Goal: Information Seeking & Learning: Learn about a topic

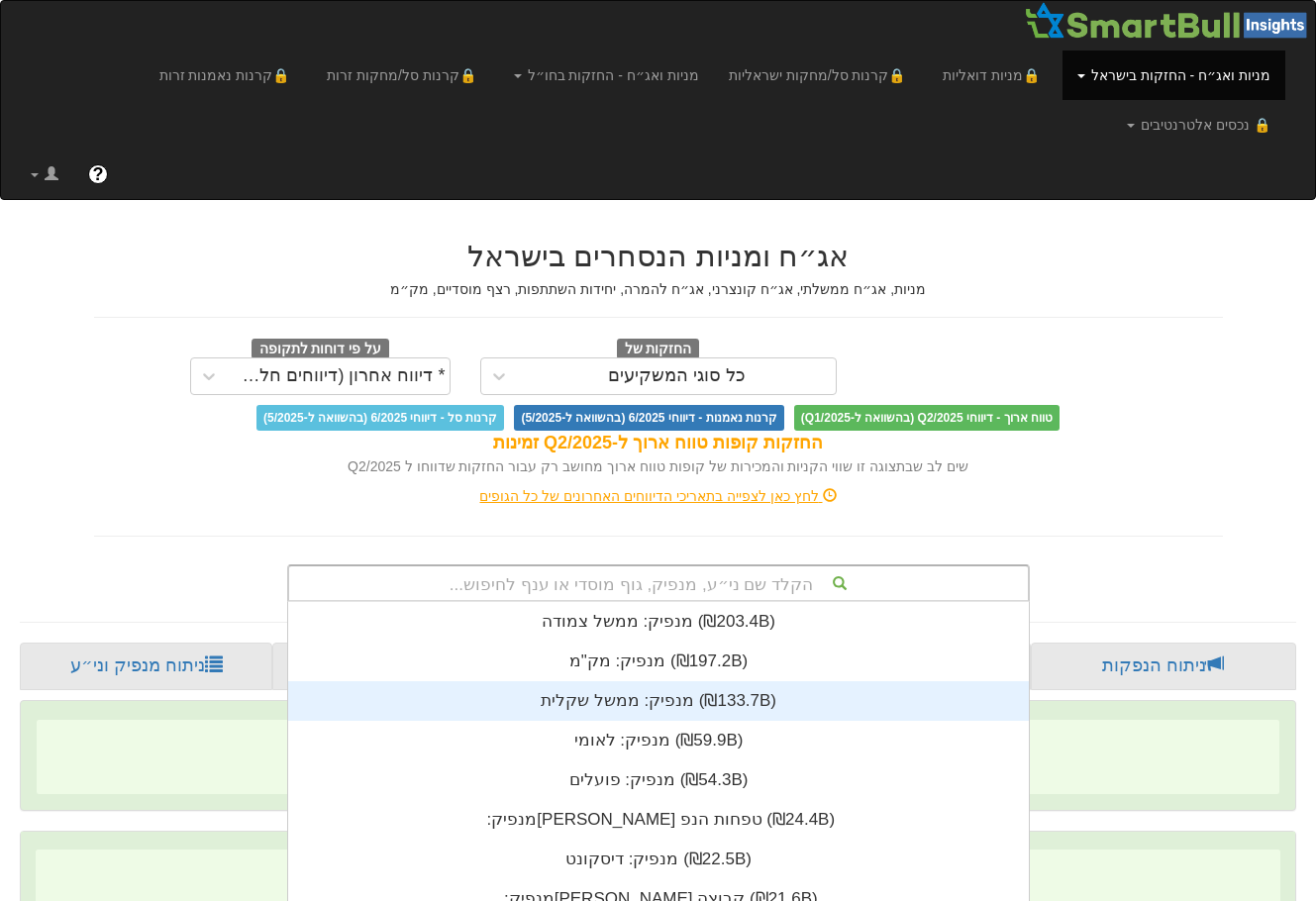
scroll to position [146, 0]
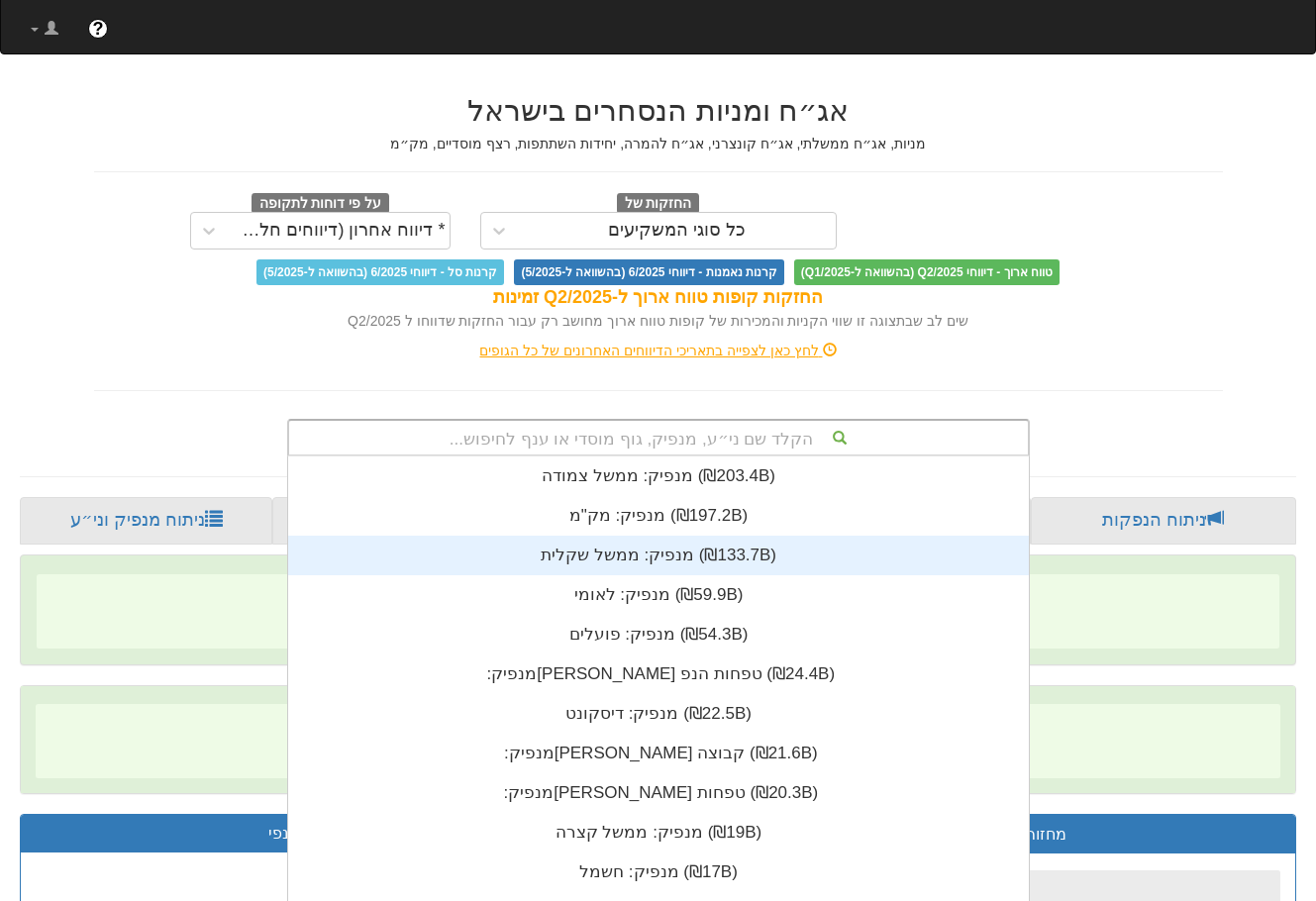
click at [642, 456] on div "הקלד שם ני״ע, מנפיק, גוף מוסדי או ענף לחיפוש... מנפיק: ‏ממשל צמודה ‎(₪203.4B)‎ …" at bounding box center [658, 438] width 742 height 38
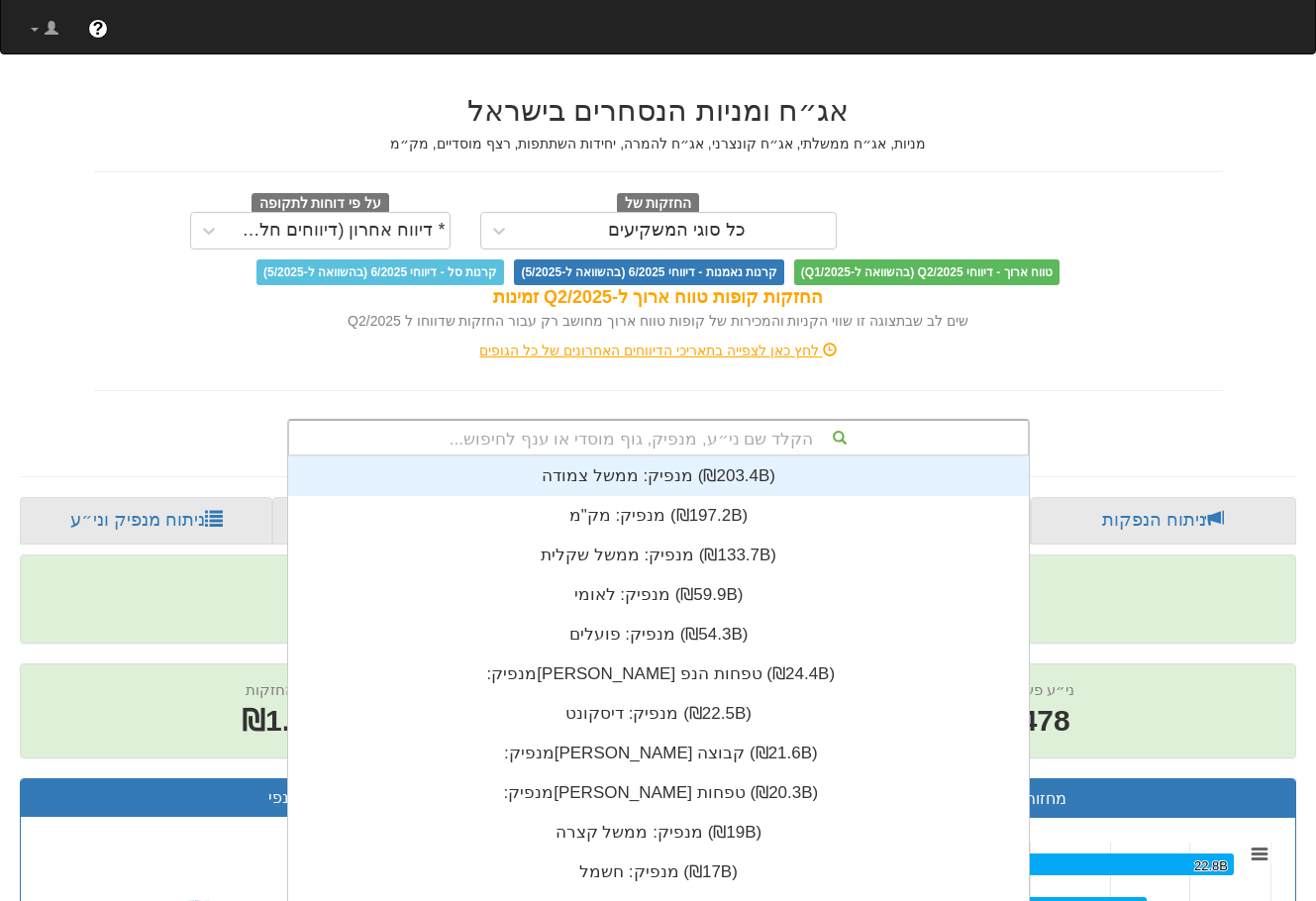
scroll to position [0, 0]
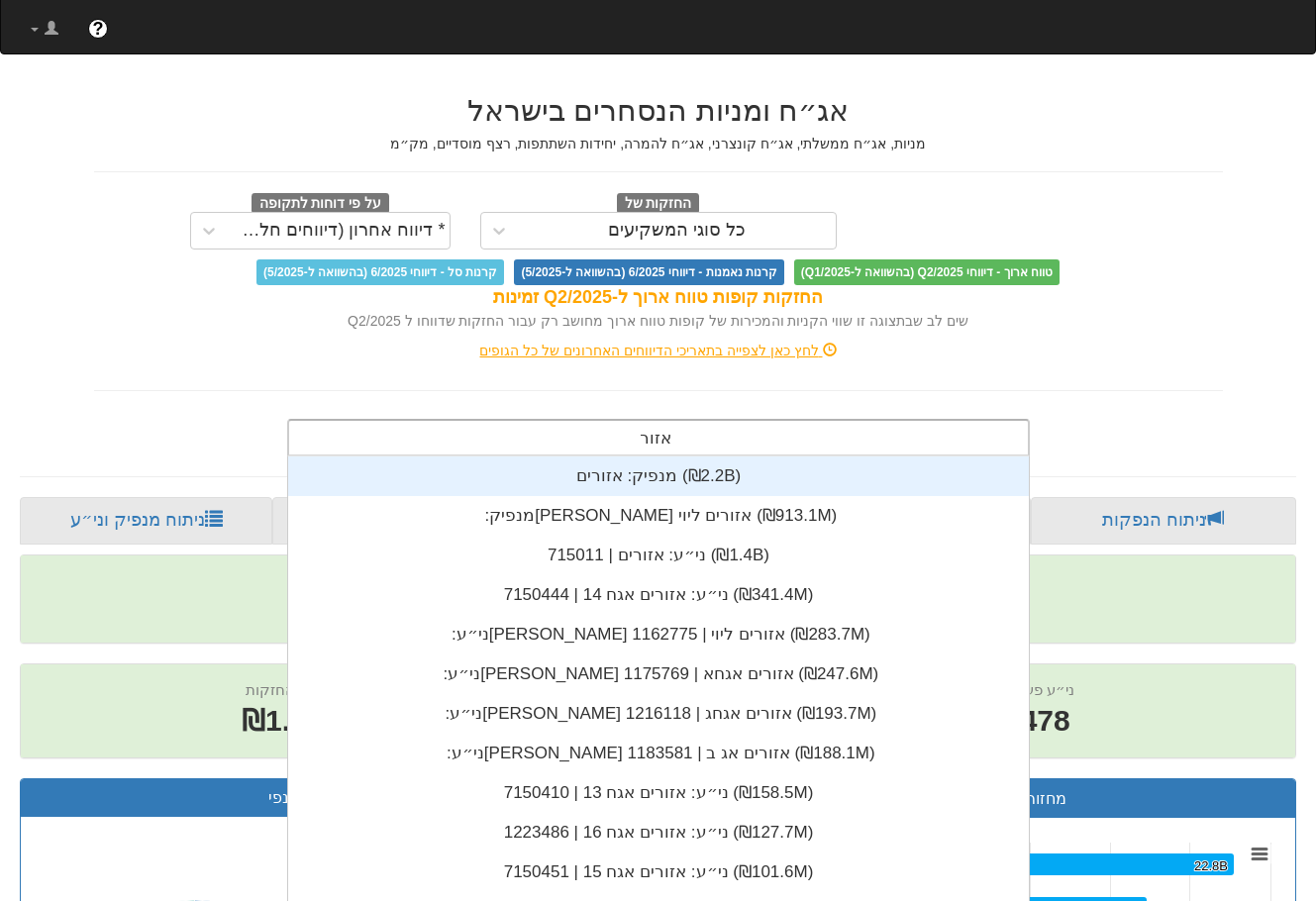
type input "אזורים"
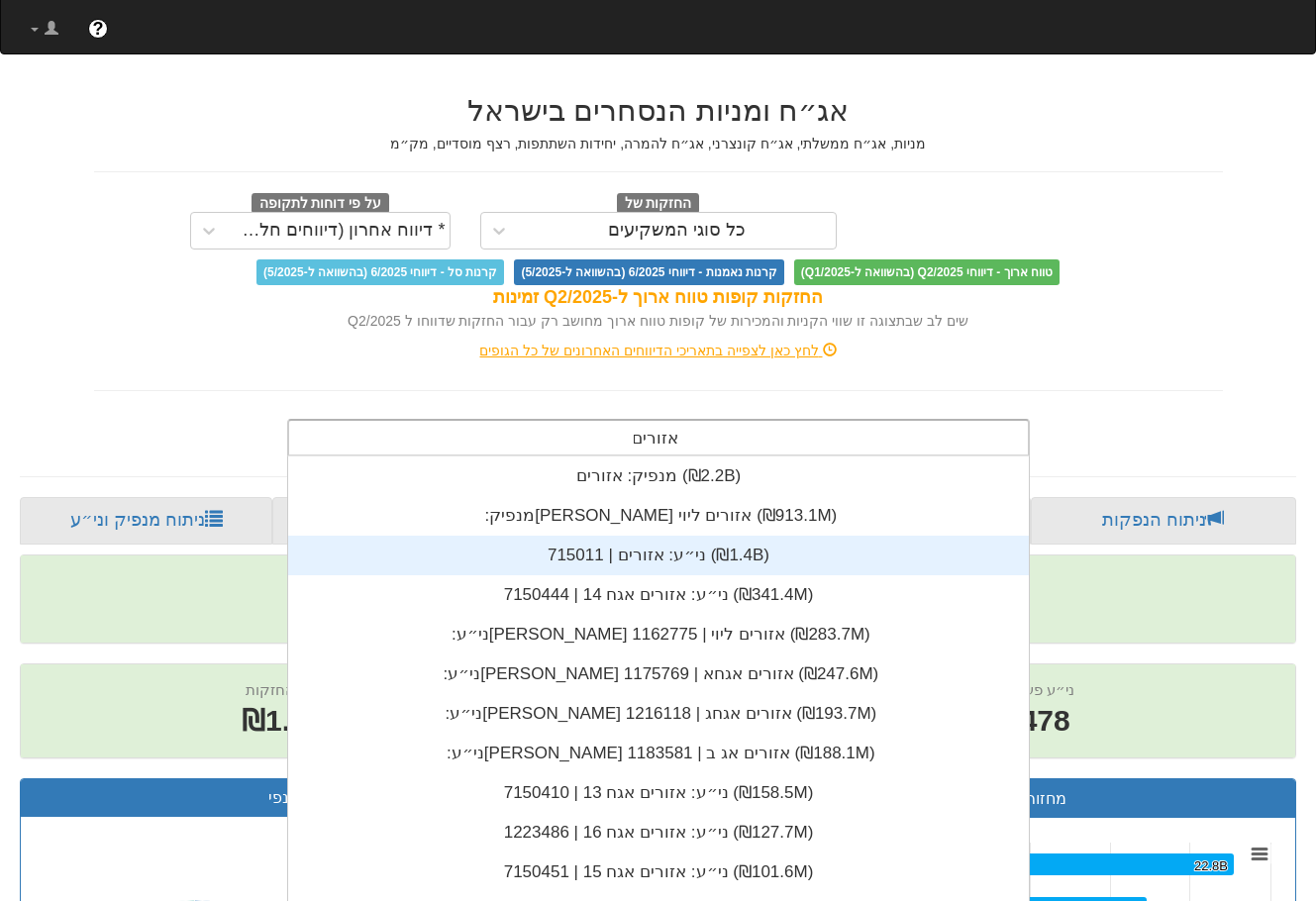
click at [684, 536] on div "ני״ע: ‏אזורים | 715011 ‎(₪1.4B)‎" at bounding box center [658, 556] width 740 height 40
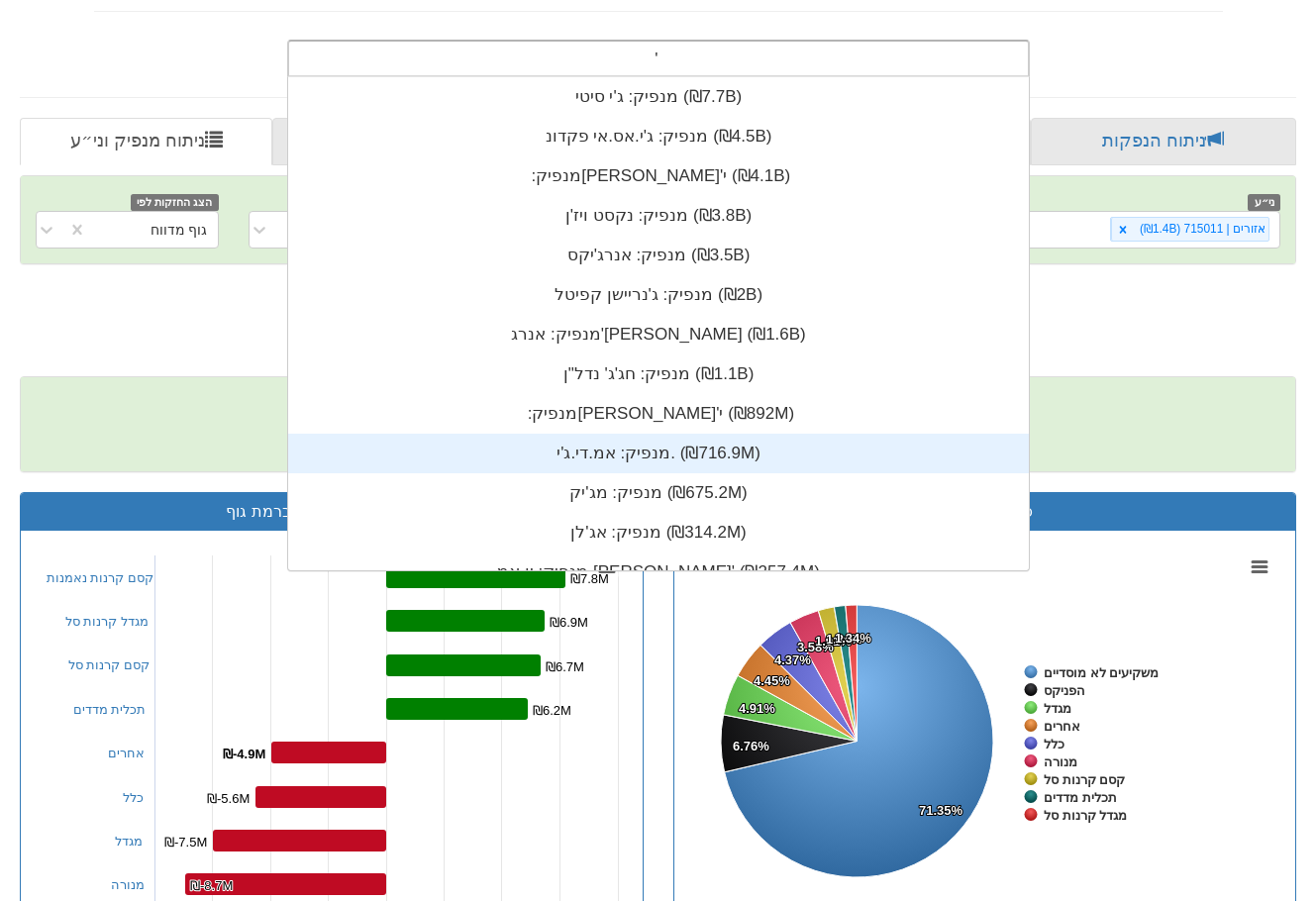
scroll to position [493, 0]
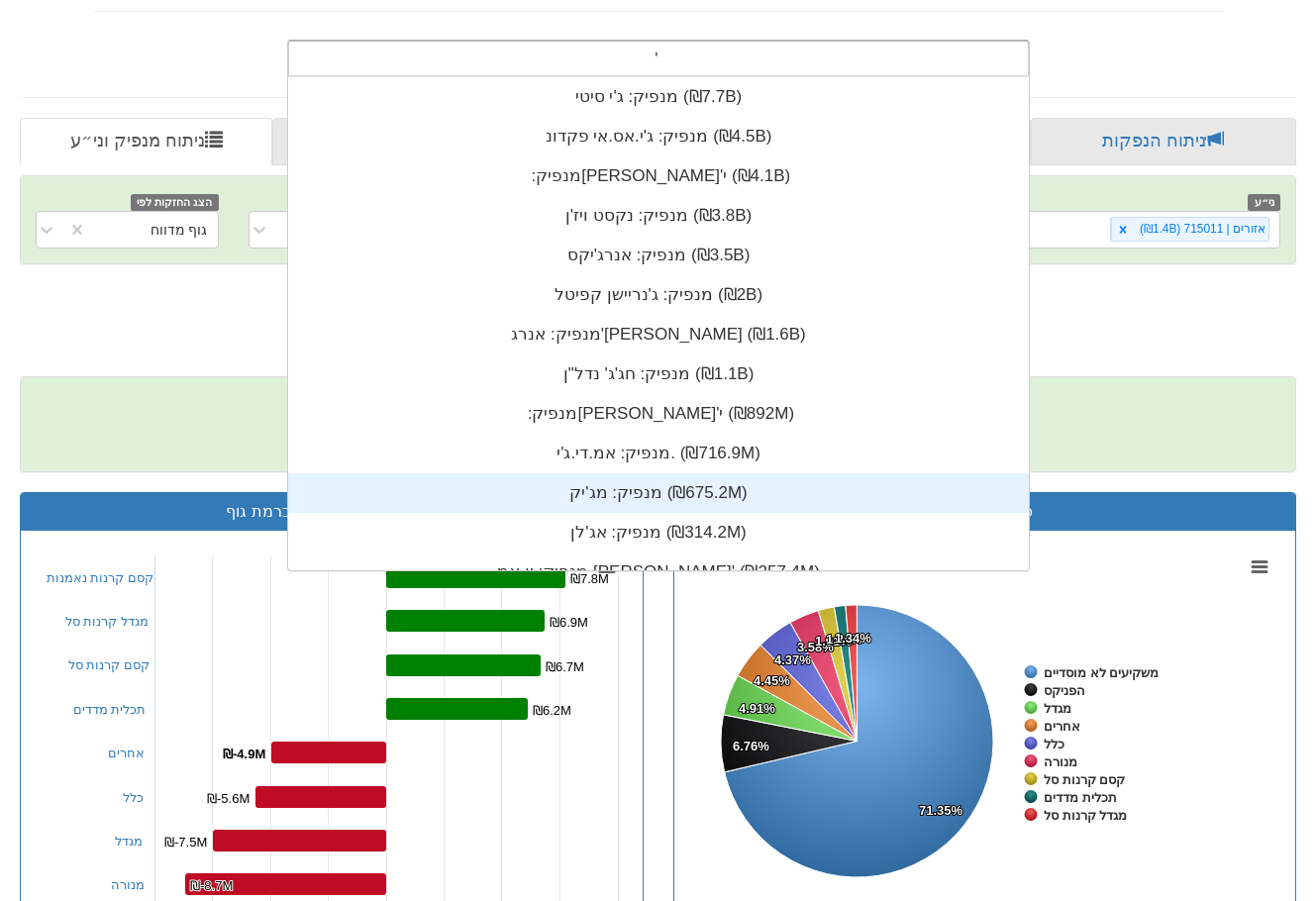
type input "'"
